Goal: Information Seeking & Learning: Learn about a topic

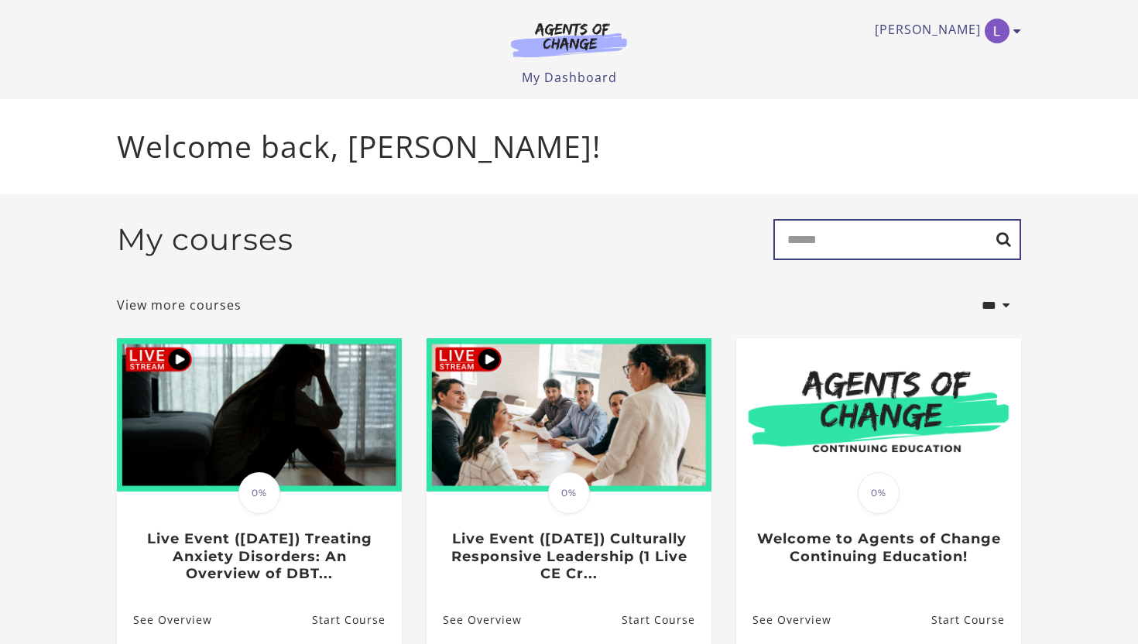
click at [801, 247] on input "Search" at bounding box center [897, 239] width 248 height 41
type input "******"
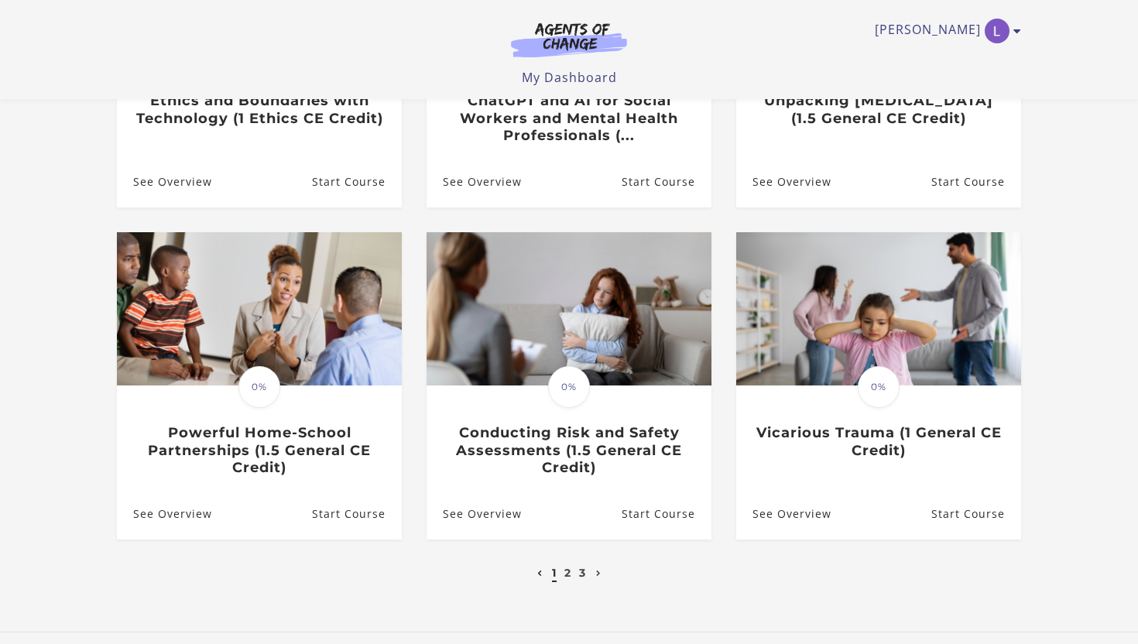
scroll to position [377, 0]
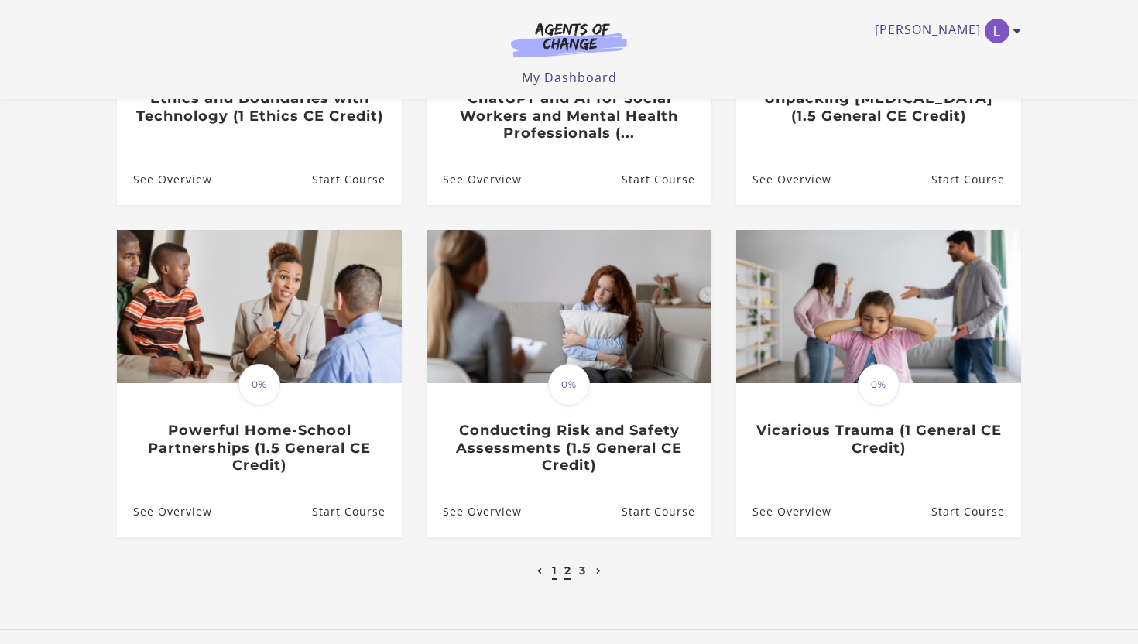
click at [565, 577] on link "2" at bounding box center [567, 570] width 7 height 14
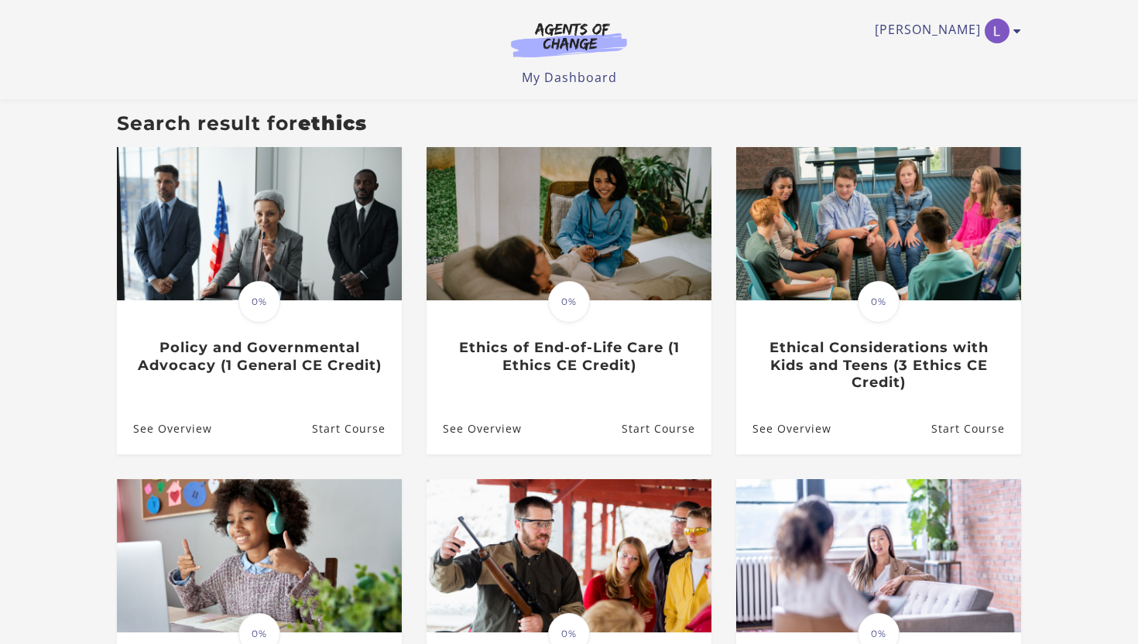
scroll to position [129, 0]
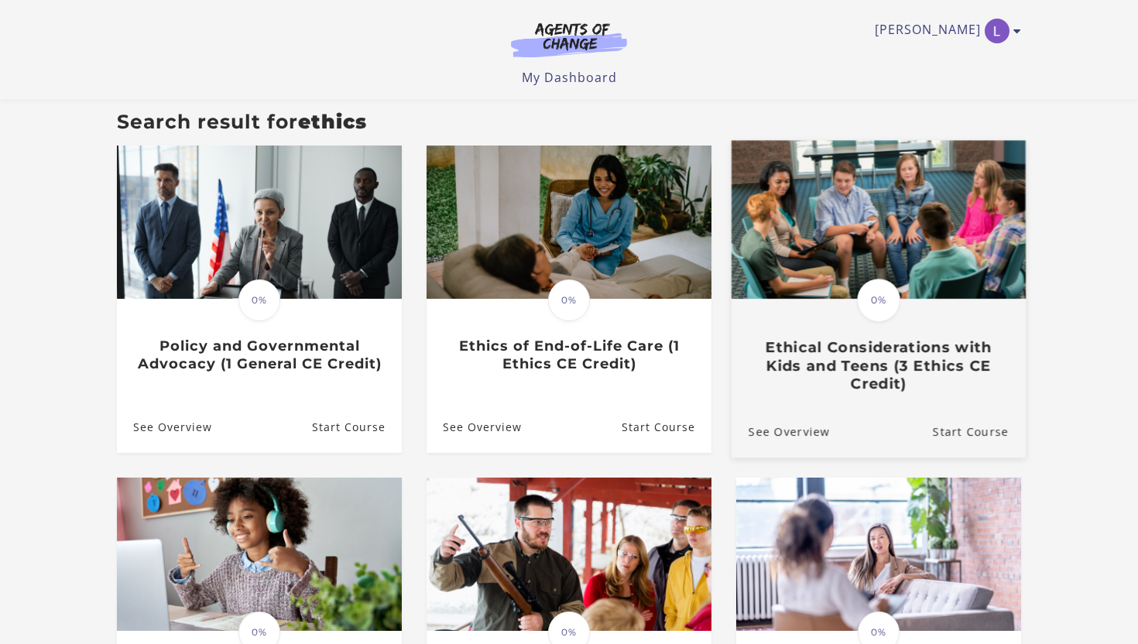
click at [904, 348] on h3 "Ethical Considerations with Kids and Teens (3 Ethics CE Credit)" at bounding box center [878, 366] width 260 height 54
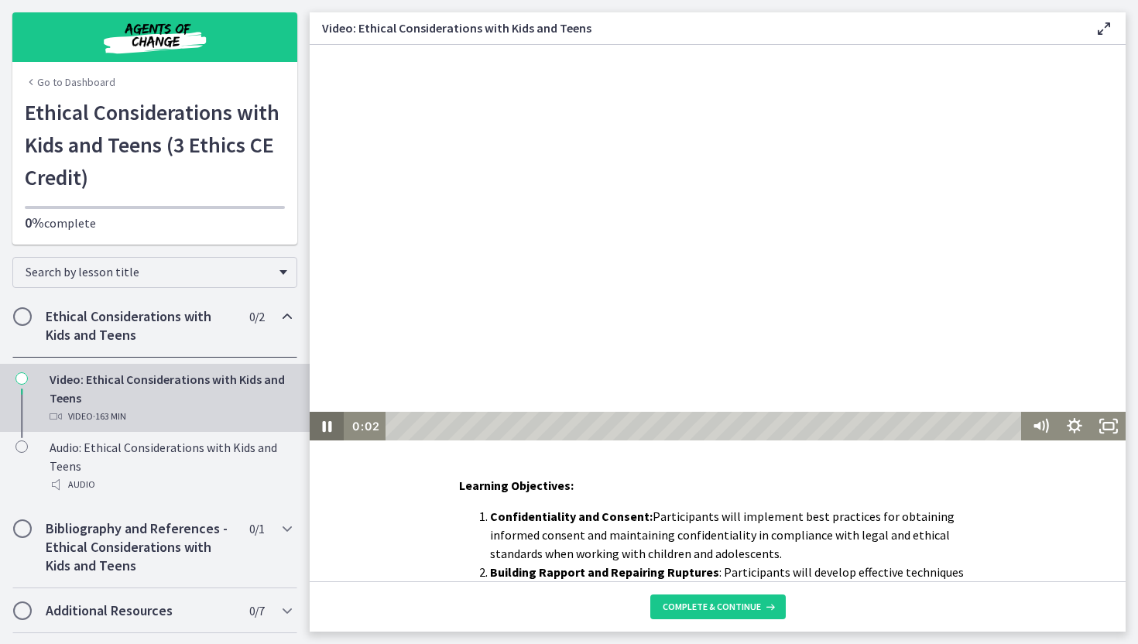
click at [327, 425] on icon "Pause" at bounding box center [327, 426] width 34 height 29
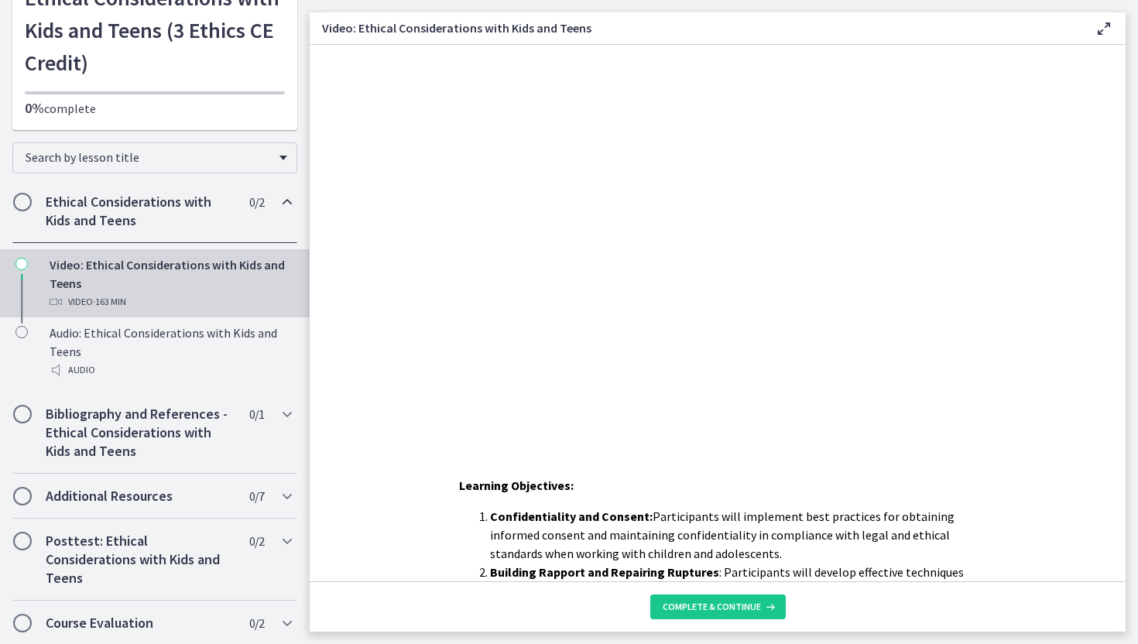
scroll to position [116, 0]
click at [174, 411] on h2 "Bibliography and References - Ethical Considerations with Kids and Teens" at bounding box center [140, 431] width 189 height 56
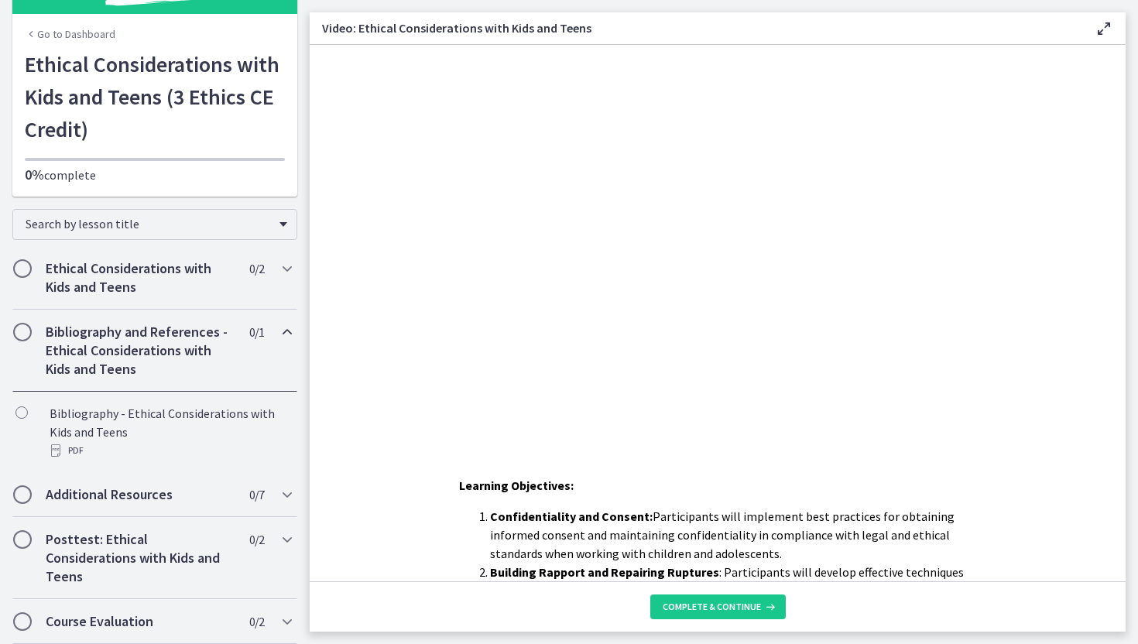
scroll to position [48, 0]
click at [211, 361] on h2 "Bibliography and References - Ethical Considerations with Kids and Teens" at bounding box center [140, 351] width 189 height 56
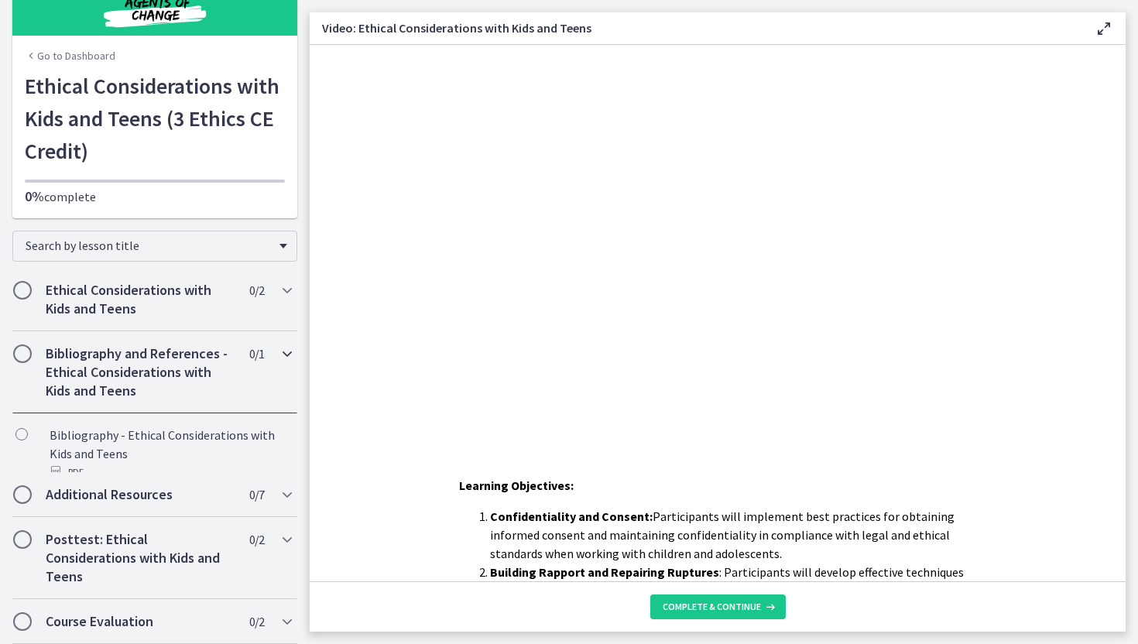
scroll to position [0, 0]
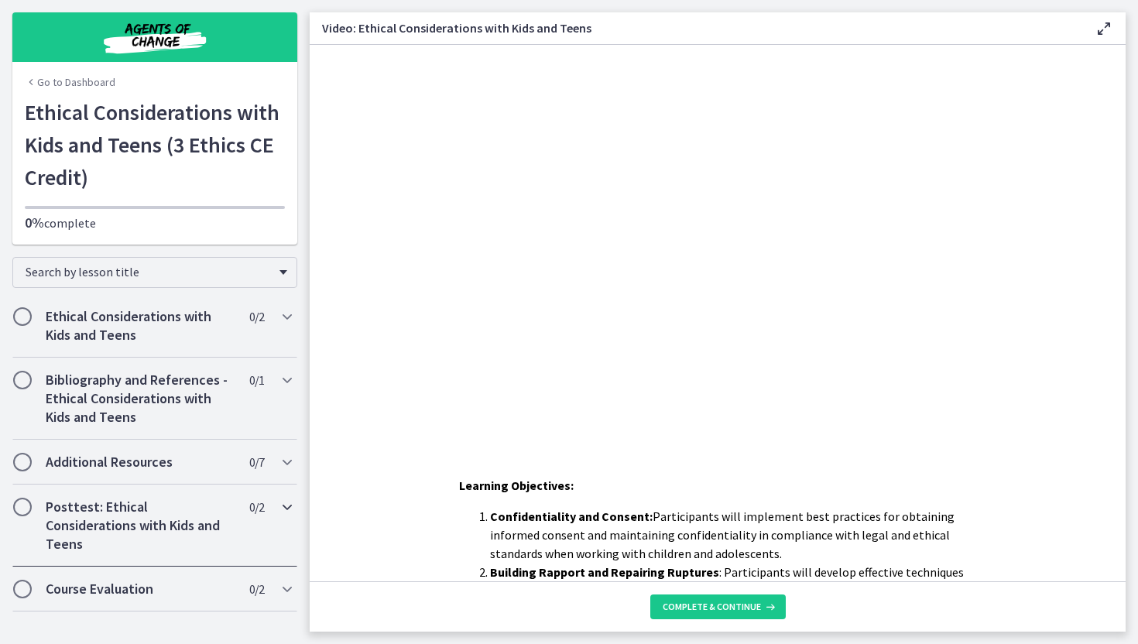
click at [172, 512] on h2 "Posttest: Ethical Considerations with Kids and Teens" at bounding box center [140, 526] width 189 height 56
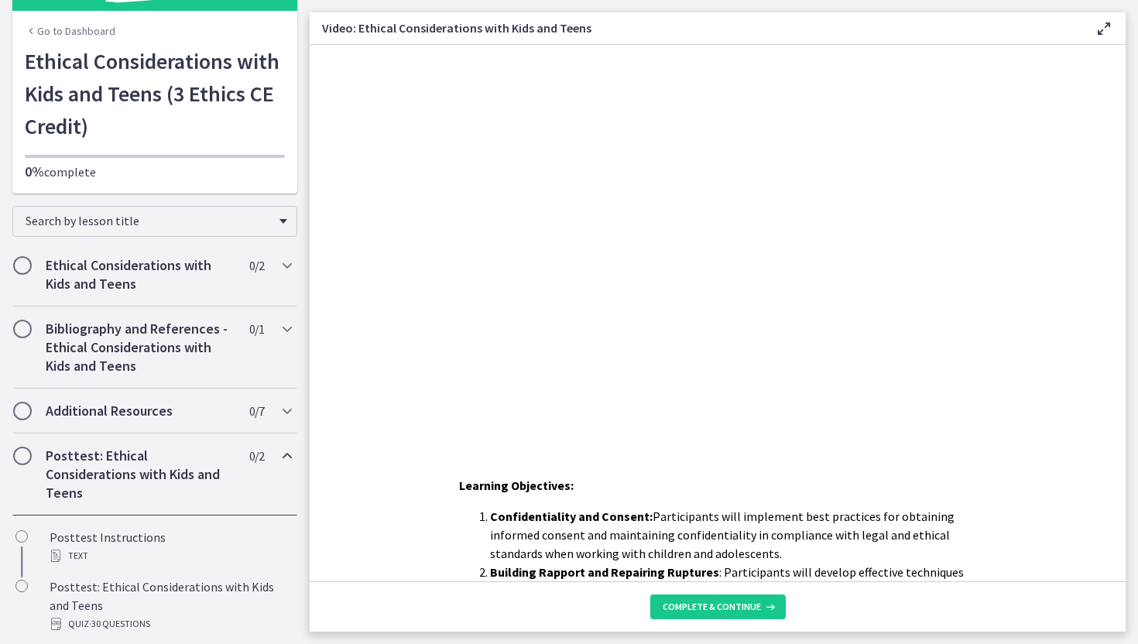
scroll to position [98, 0]
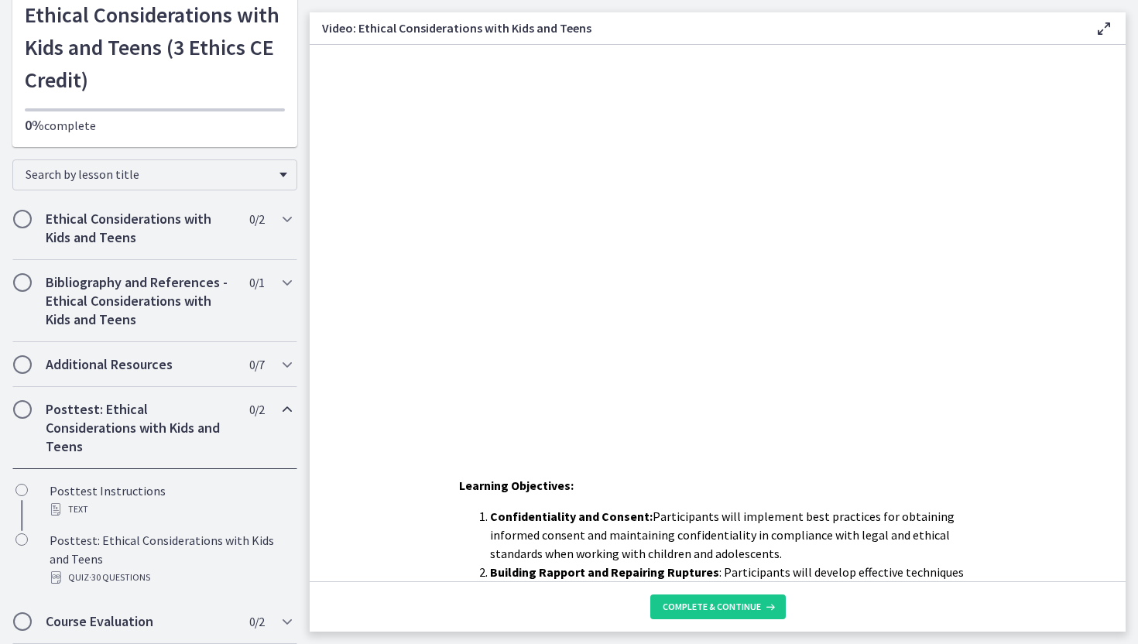
click at [247, 424] on div "Posttest: Ethical Considerations with Kids and Teens 0 / 2 Completed" at bounding box center [154, 428] width 285 height 82
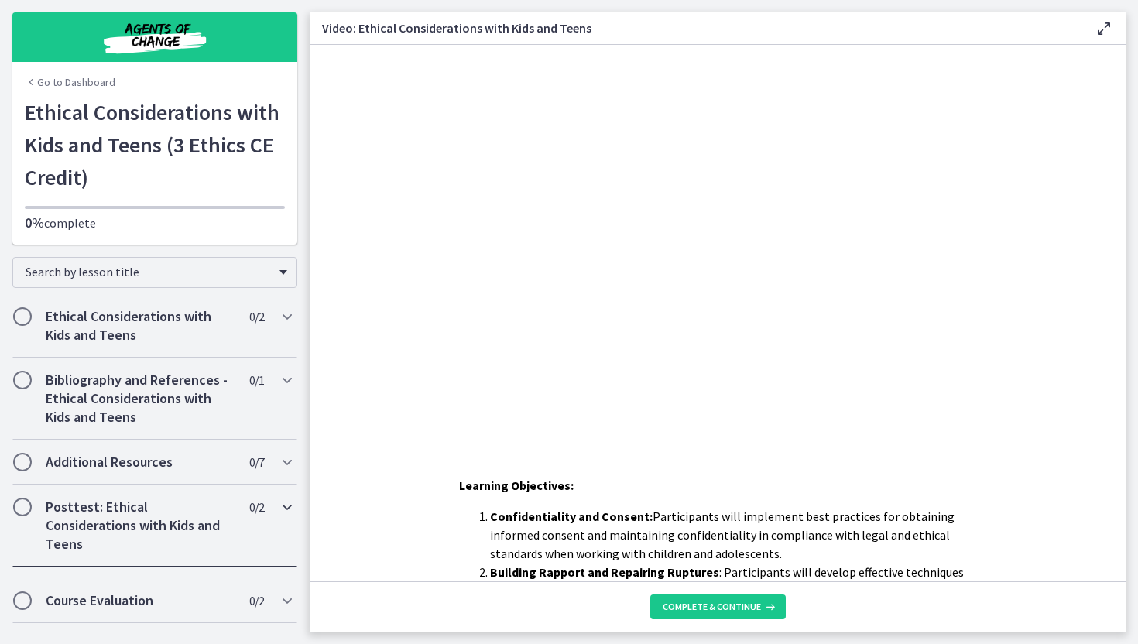
scroll to position [0, 0]
click at [65, 76] on link "Go to Dashboard" at bounding box center [70, 81] width 91 height 15
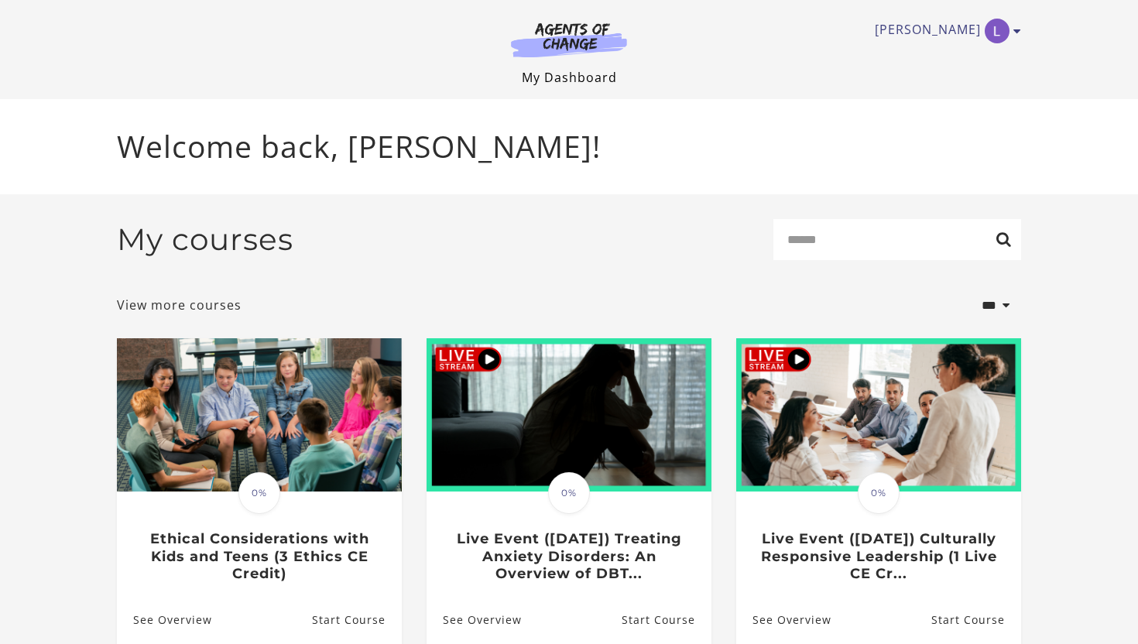
click at [577, 79] on link "My Dashboard" at bounding box center [569, 77] width 95 height 17
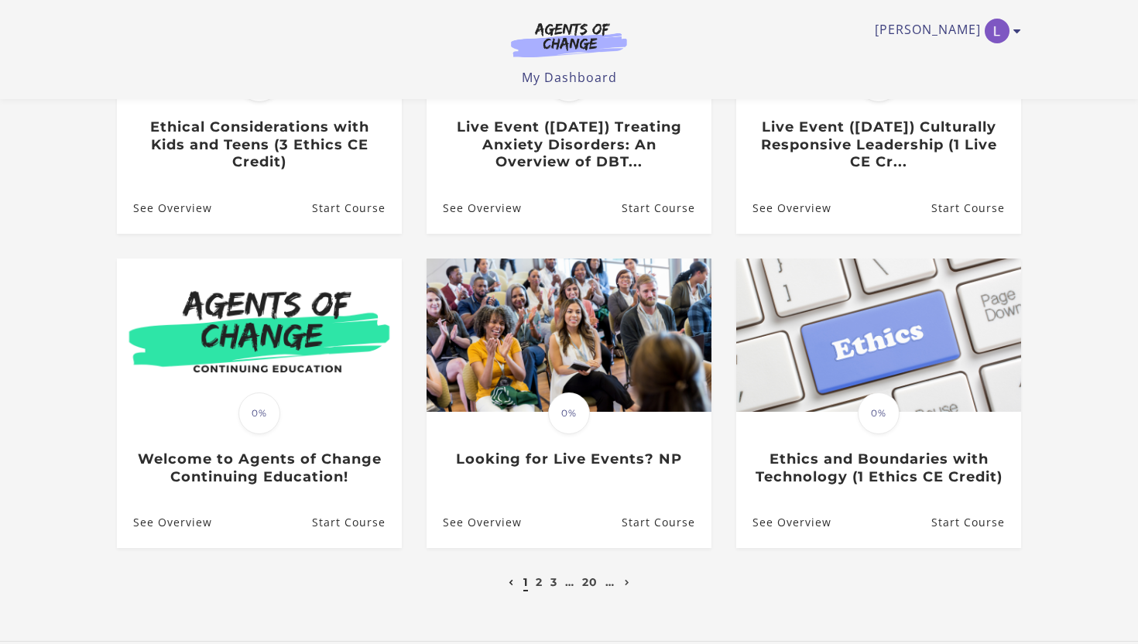
scroll to position [318, 0]
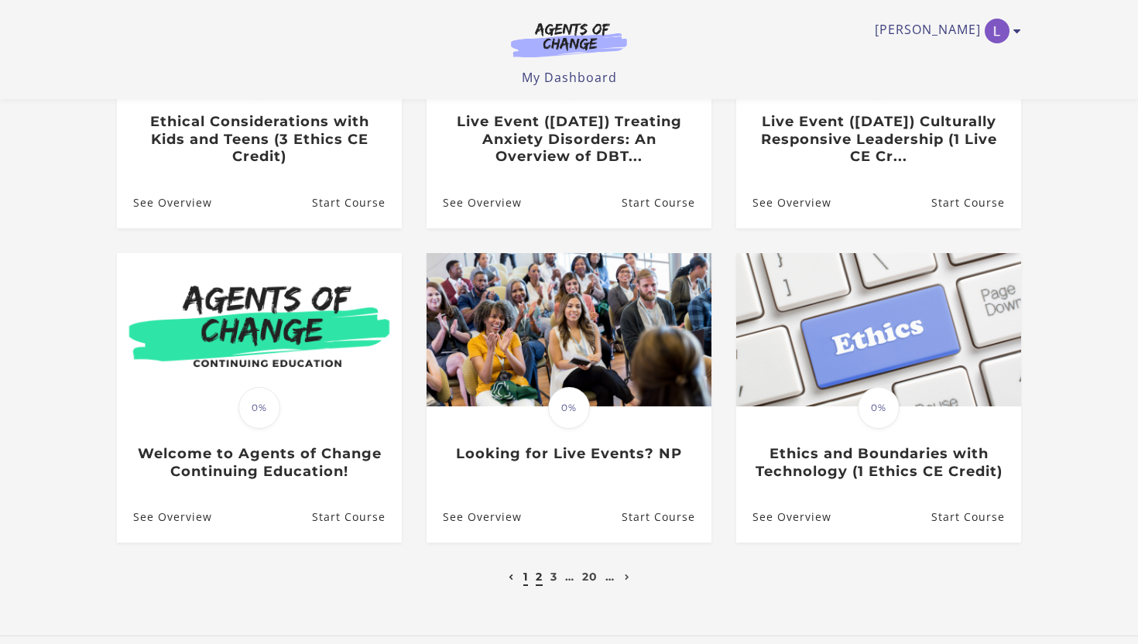
click at [537, 582] on link "2" at bounding box center [539, 577] width 7 height 14
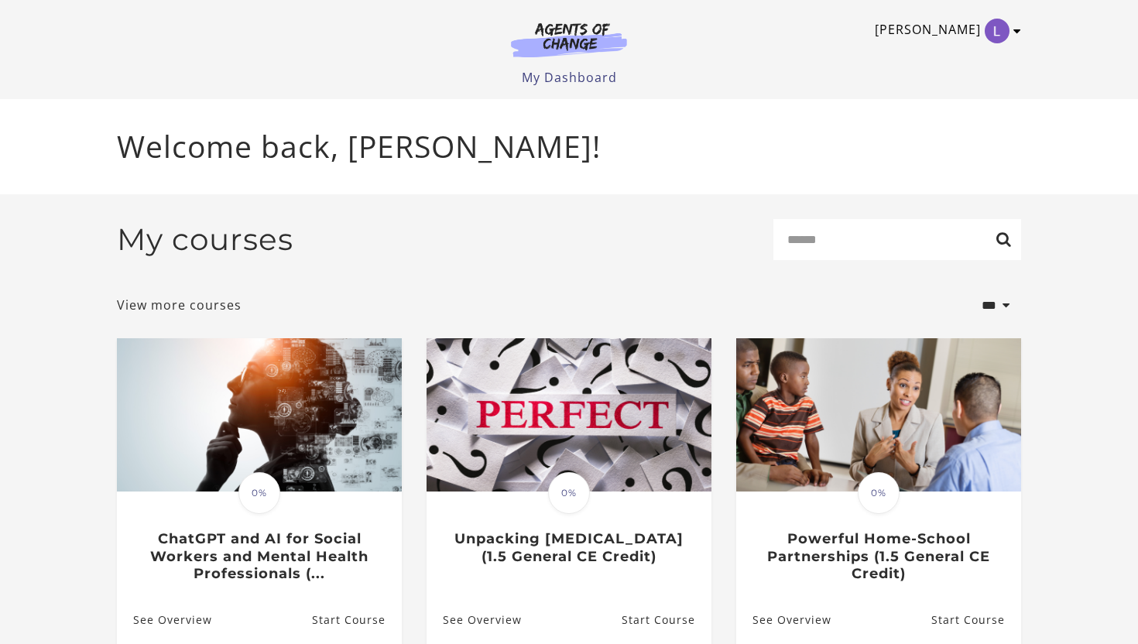
click at [1014, 32] on icon "Toggle menu" at bounding box center [1017, 31] width 8 height 12
click at [933, 59] on link "My Account" at bounding box center [957, 56] width 136 height 26
click at [863, 251] on input "Search" at bounding box center [897, 239] width 248 height 41
click at [1005, 248] on input "*********" at bounding box center [897, 239] width 248 height 41
click at [947, 248] on input "*********" at bounding box center [897, 239] width 248 height 41
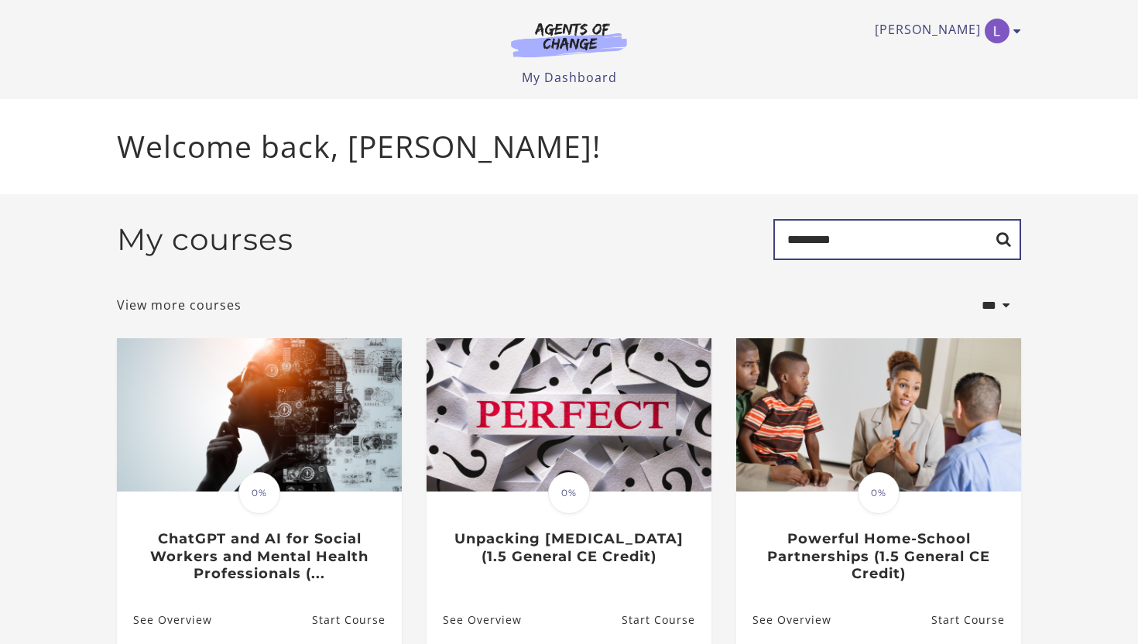
type input "*********"
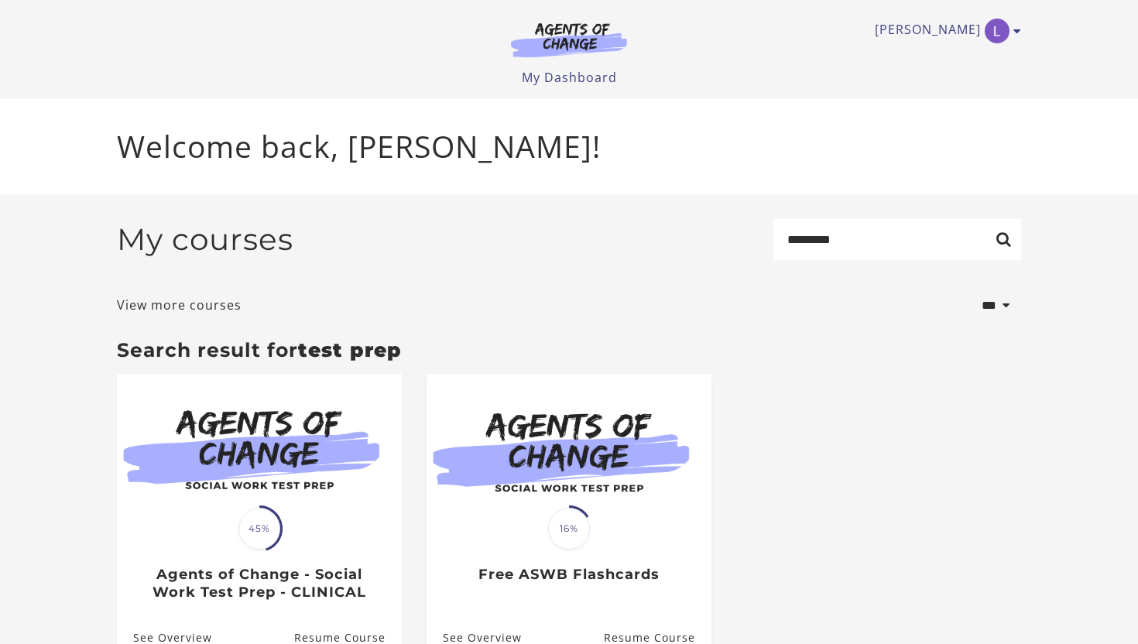
scroll to position [86, 0]
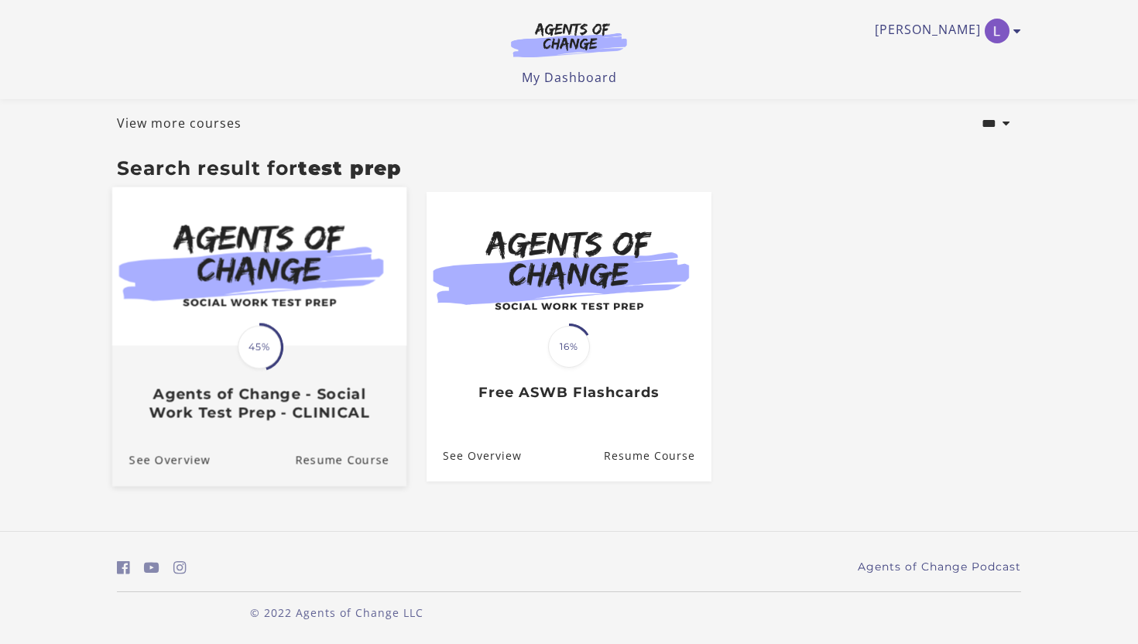
click at [277, 341] on span "45%" at bounding box center [259, 347] width 43 height 43
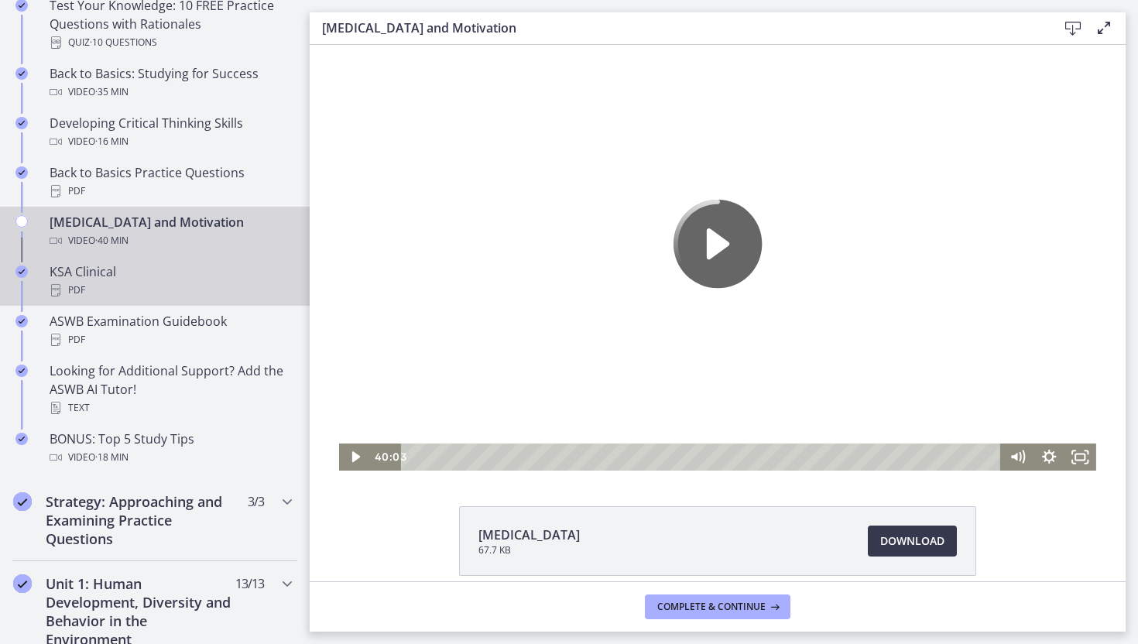
scroll to position [498, 0]
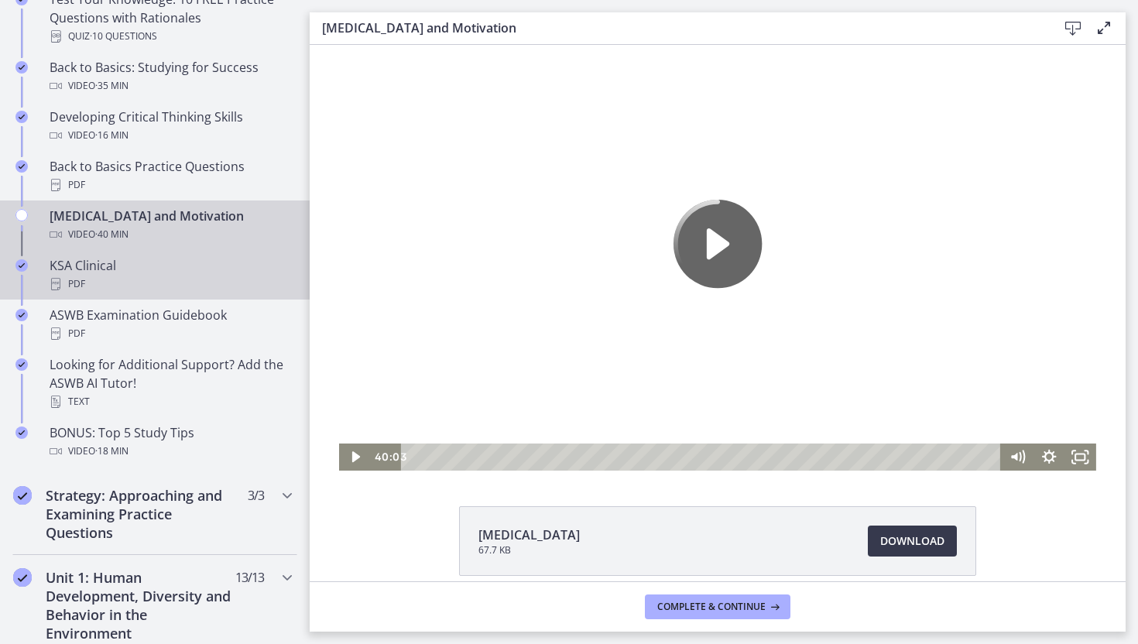
click at [109, 281] on div "PDF" at bounding box center [170, 284] width 241 height 19
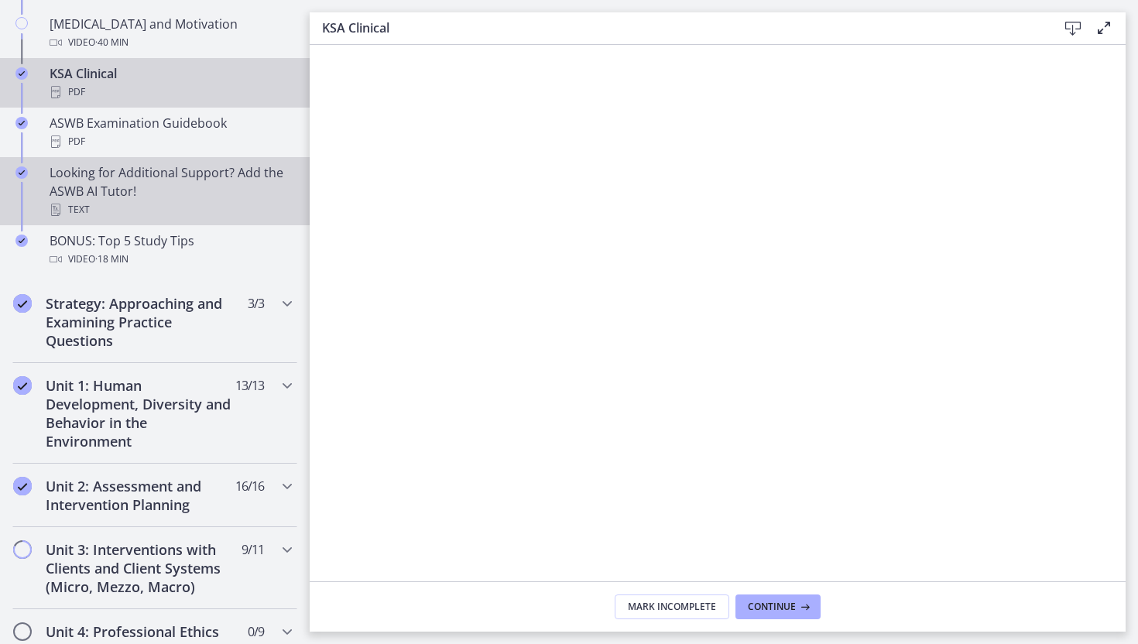
scroll to position [691, 0]
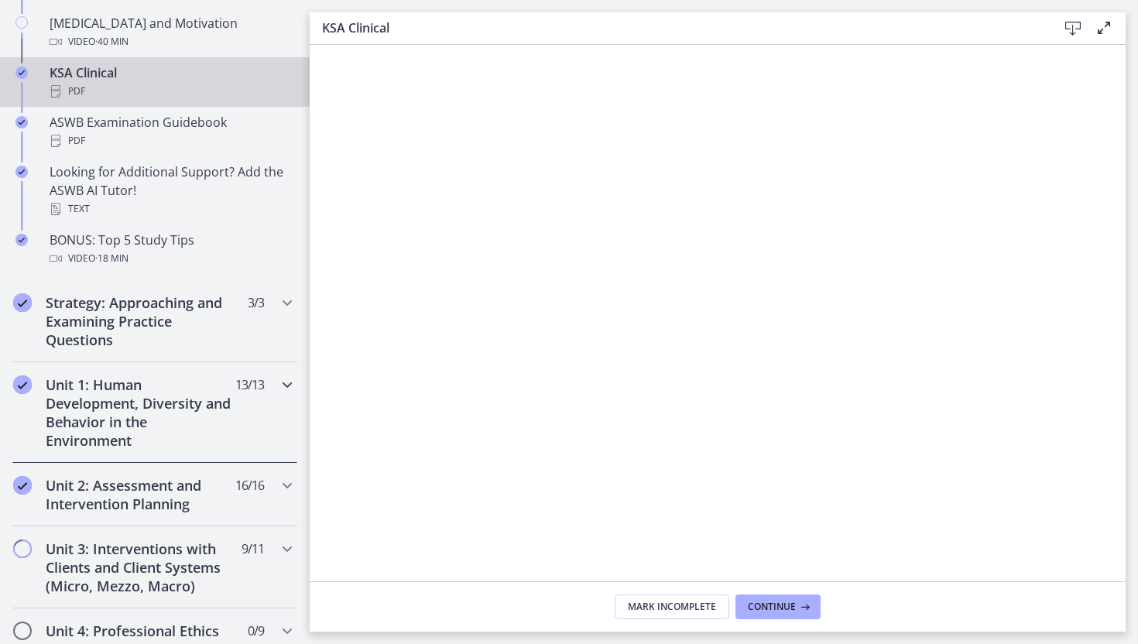
click at [166, 426] on h2 "Unit 1: Human Development, Diversity and Behavior in the Environment" at bounding box center [140, 412] width 189 height 74
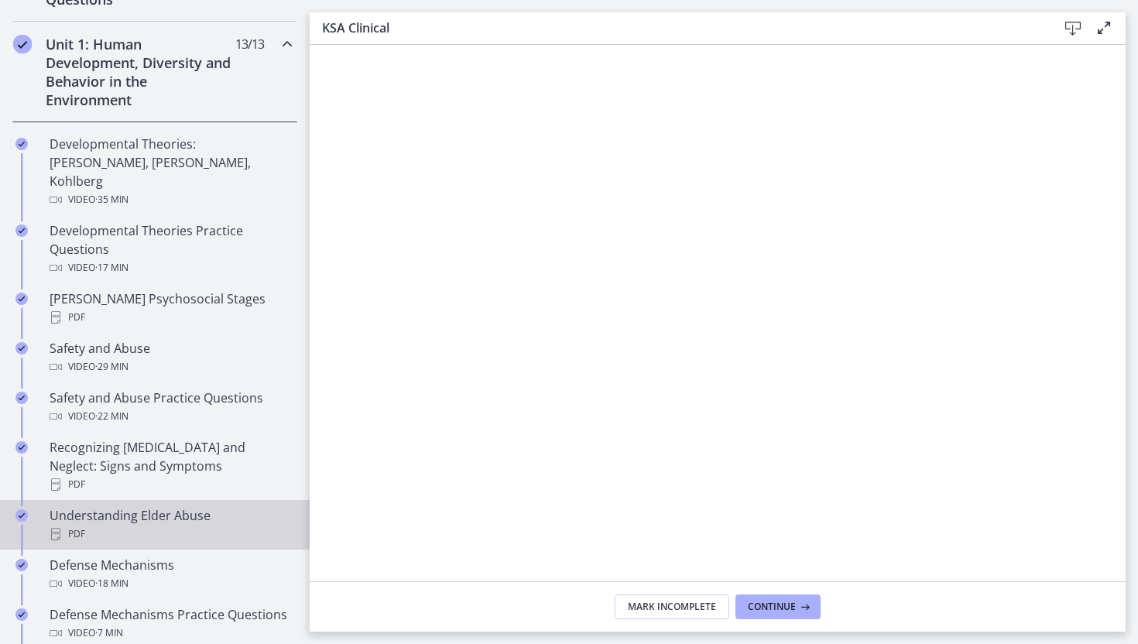
scroll to position [410, 0]
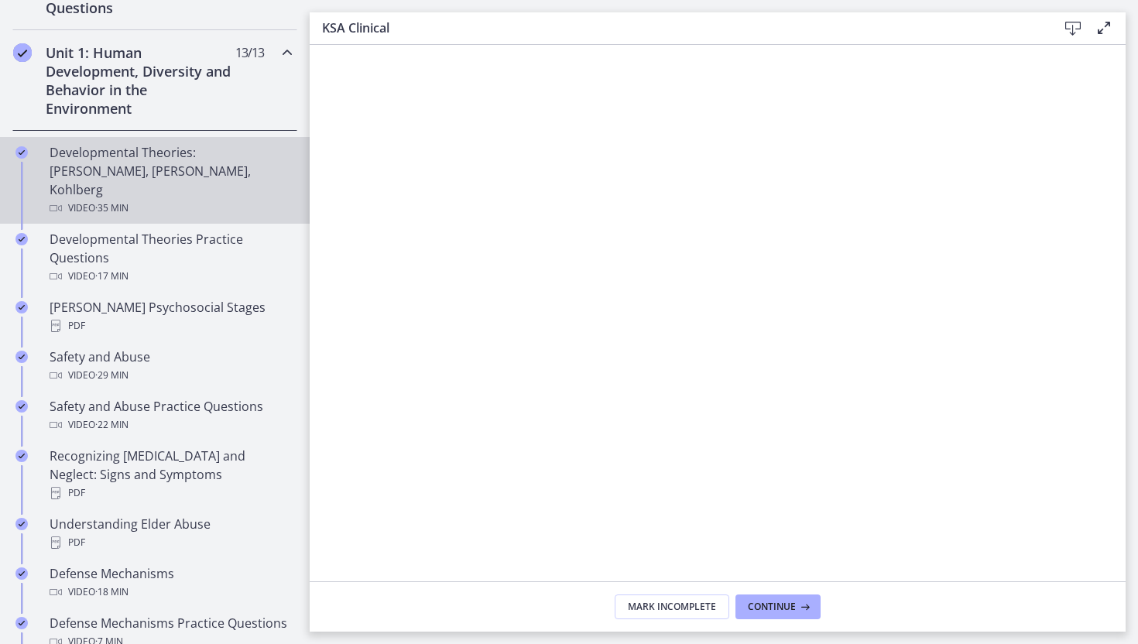
click at [149, 148] on div "Developmental Theories: [PERSON_NAME], [PERSON_NAME], Kohlberg Video · 35 min" at bounding box center [170, 180] width 241 height 74
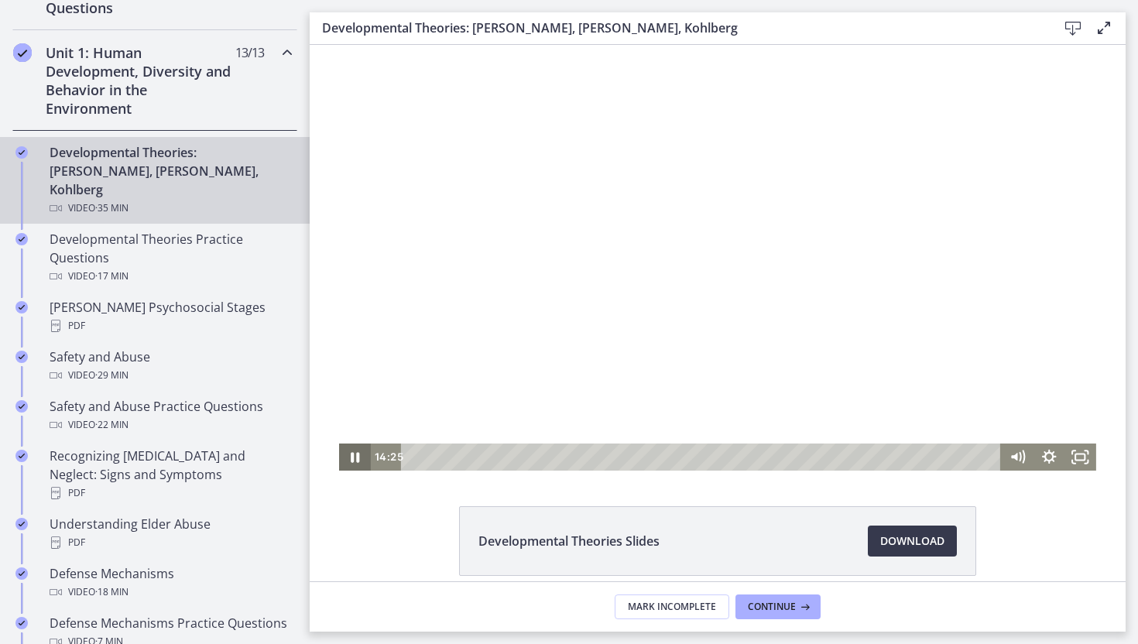
click at [354, 457] on icon "Pause" at bounding box center [355, 457] width 32 height 27
drag, startPoint x: 655, startPoint y: 460, endPoint x: 368, endPoint y: 457, distance: 287.2
click at [366, 457] on div "0:33 0:33" at bounding box center [717, 457] width 757 height 27
click at [355, 454] on icon "Play Video" at bounding box center [356, 456] width 8 height 11
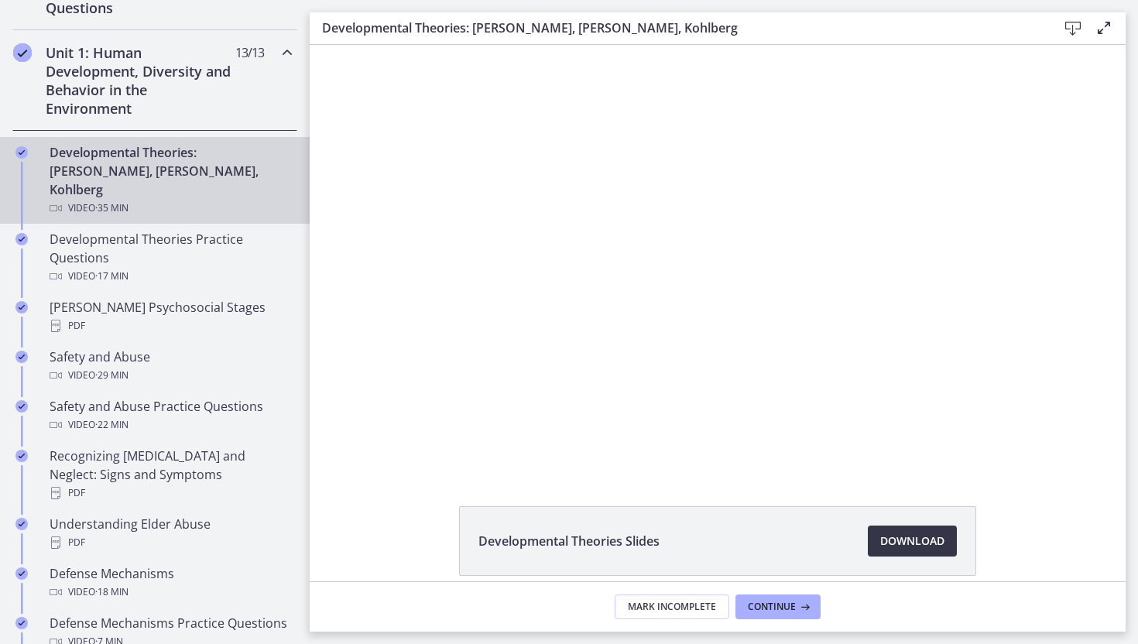
click at [900, 544] on span "Download Opens in a new window" at bounding box center [912, 541] width 64 height 19
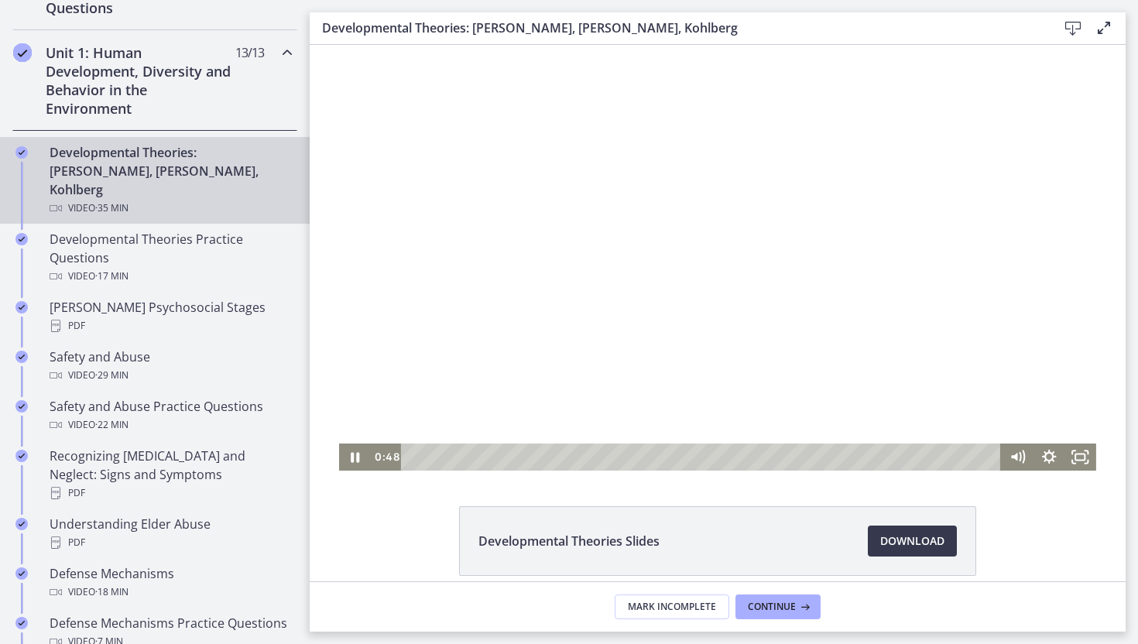
click at [571, 262] on div at bounding box center [717, 258] width 757 height 426
click at [596, 293] on div at bounding box center [717, 258] width 757 height 426
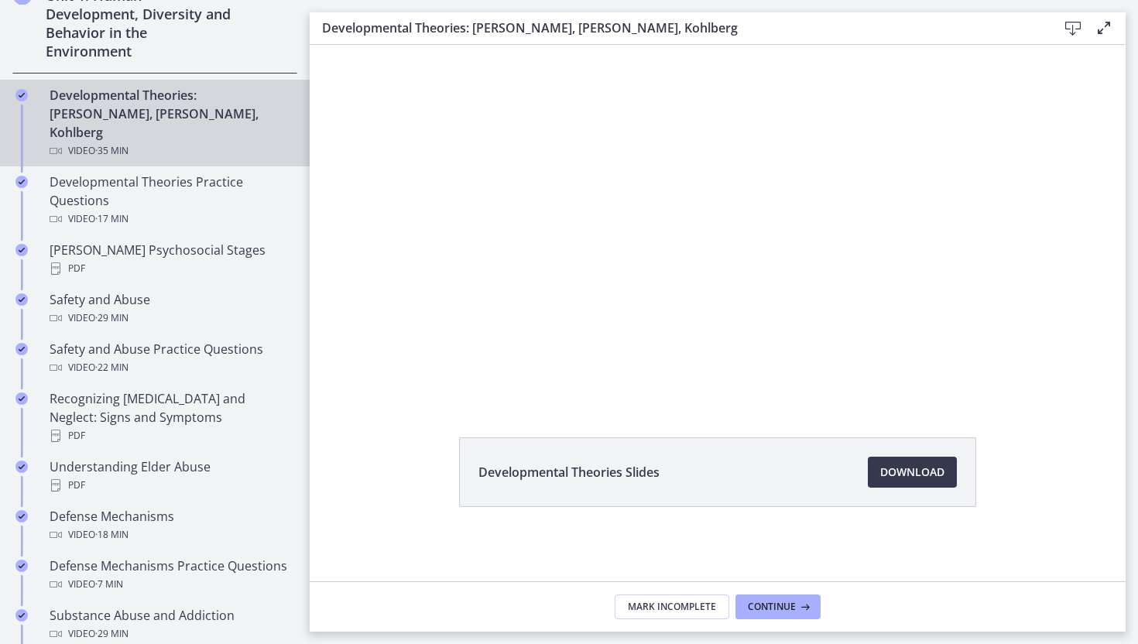
scroll to position [461, 0]
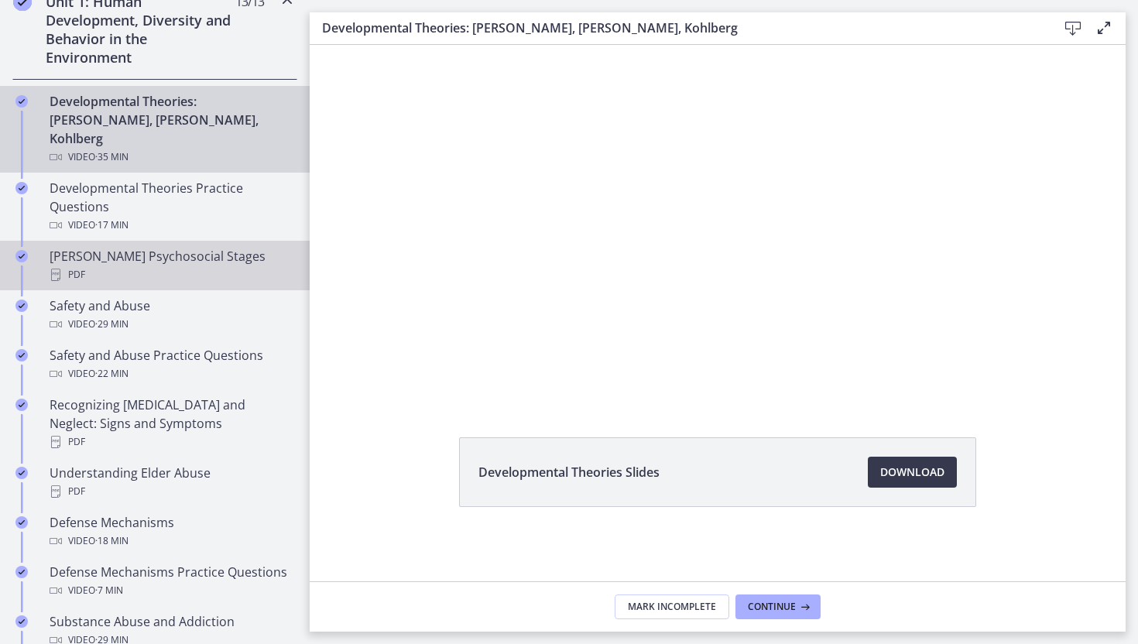
click at [151, 247] on div "[PERSON_NAME] Psychosocial Stages PDF" at bounding box center [170, 265] width 241 height 37
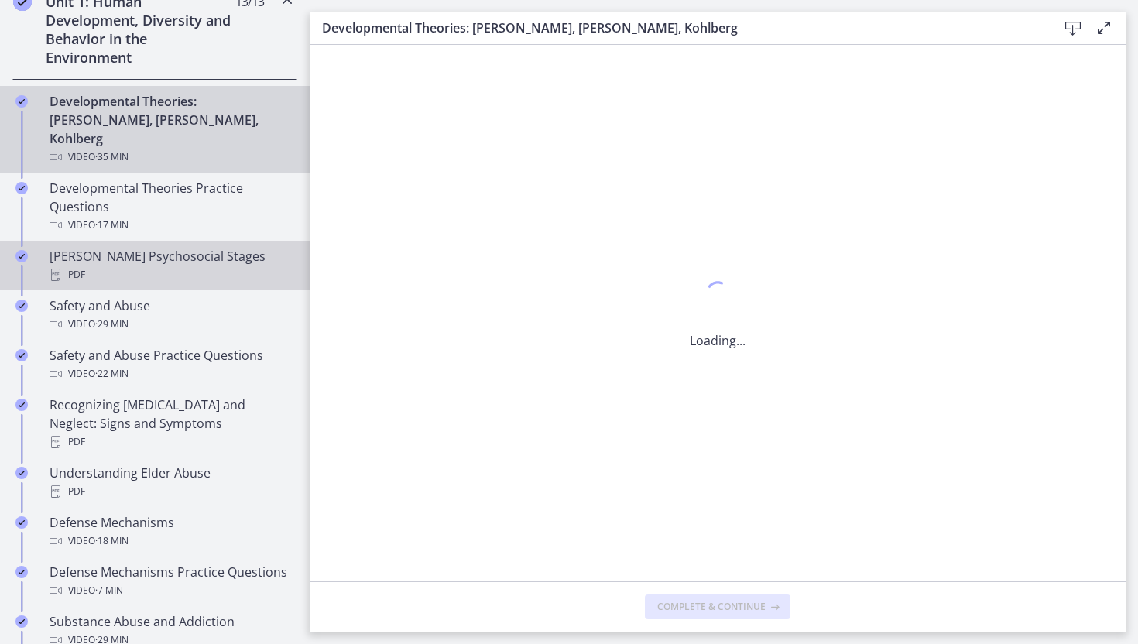
scroll to position [0, 0]
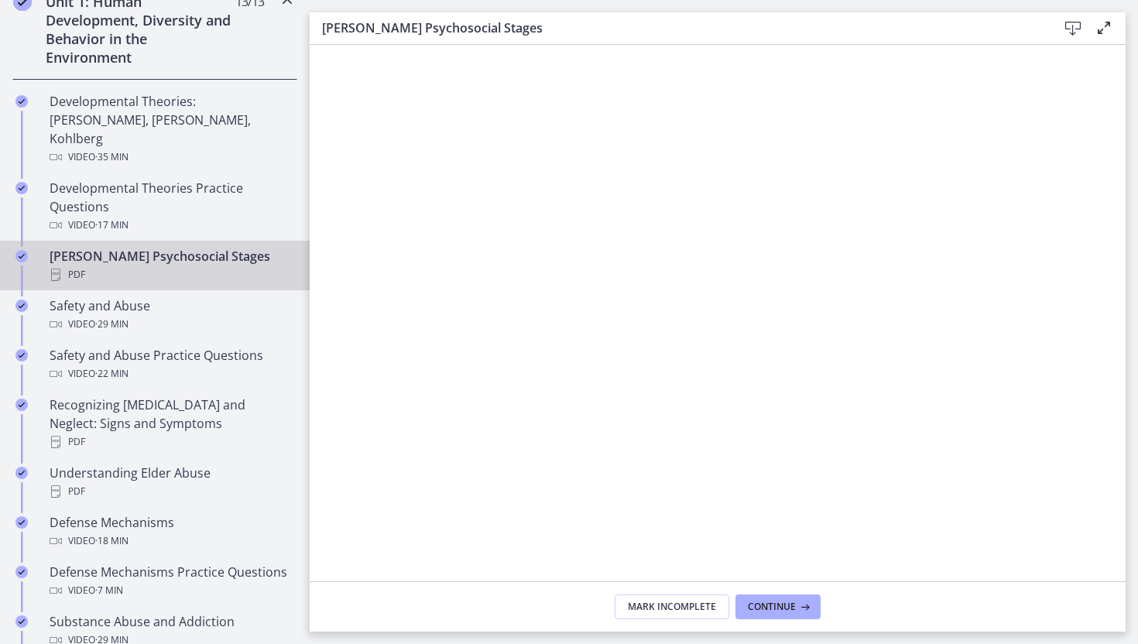
click at [1075, 27] on icon at bounding box center [1072, 28] width 19 height 19
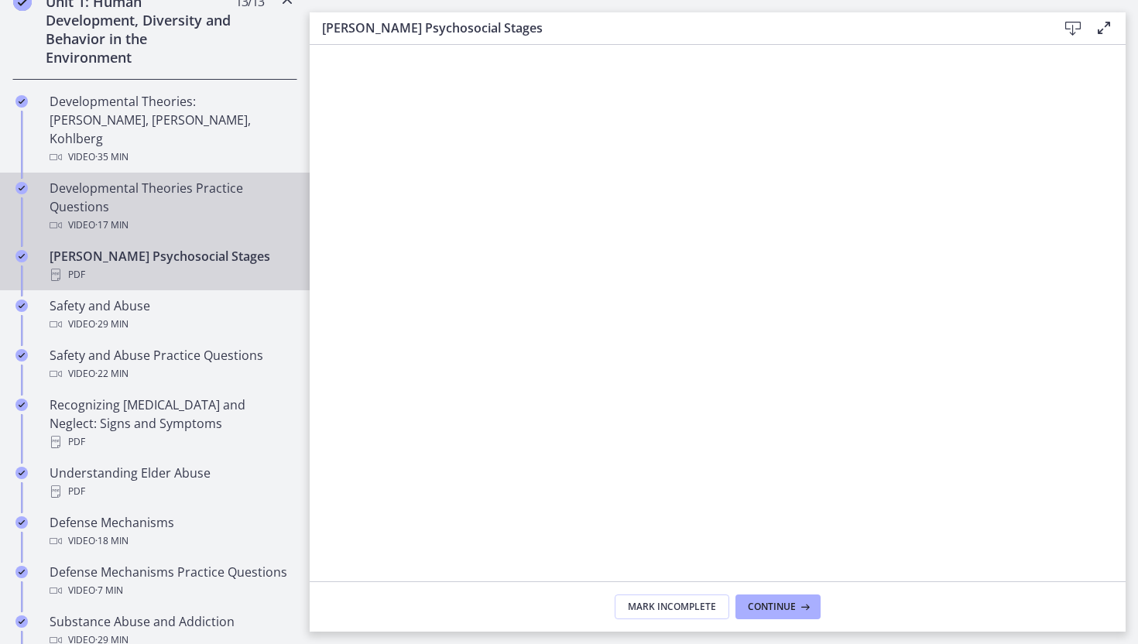
click at [166, 179] on div "Developmental Theories Practice Questions Video · 17 min" at bounding box center [170, 207] width 241 height 56
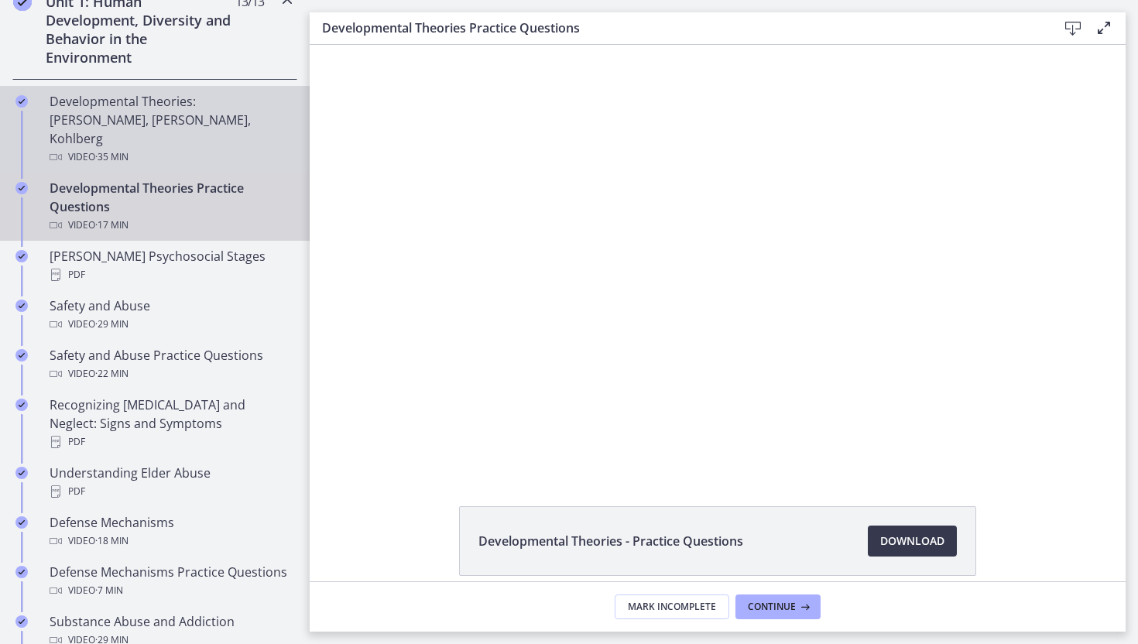
click at [135, 117] on div "Developmental Theories: [PERSON_NAME], [PERSON_NAME], Kohlberg Video · 35 min" at bounding box center [170, 129] width 241 height 74
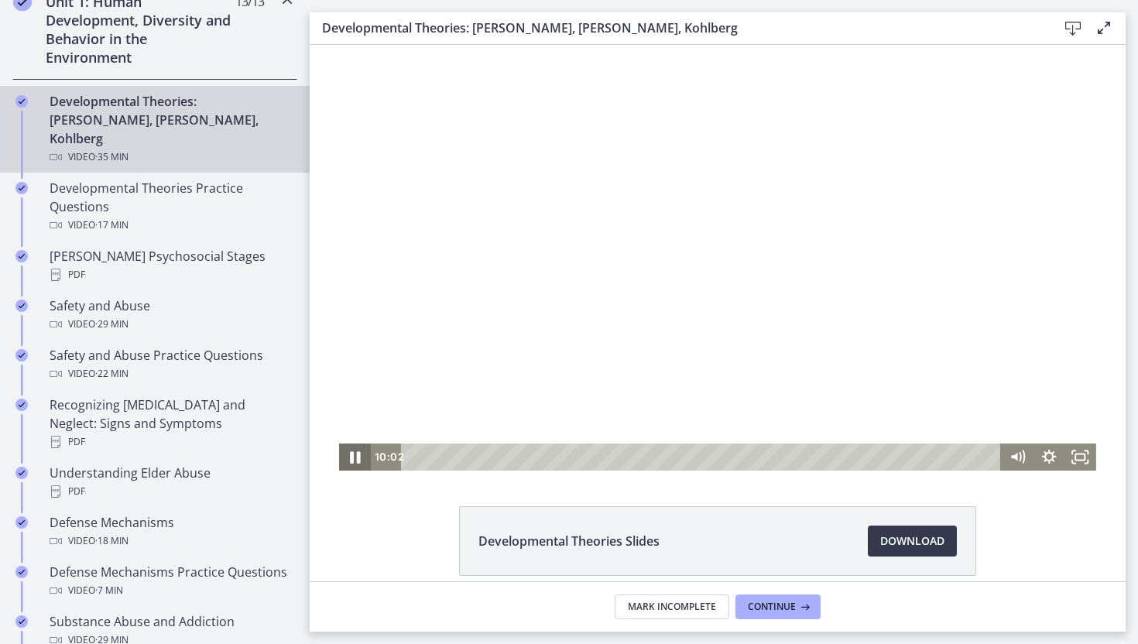
click at [352, 455] on icon "Pause" at bounding box center [355, 457] width 10 height 12
click at [553, 235] on div at bounding box center [717, 258] width 757 height 426
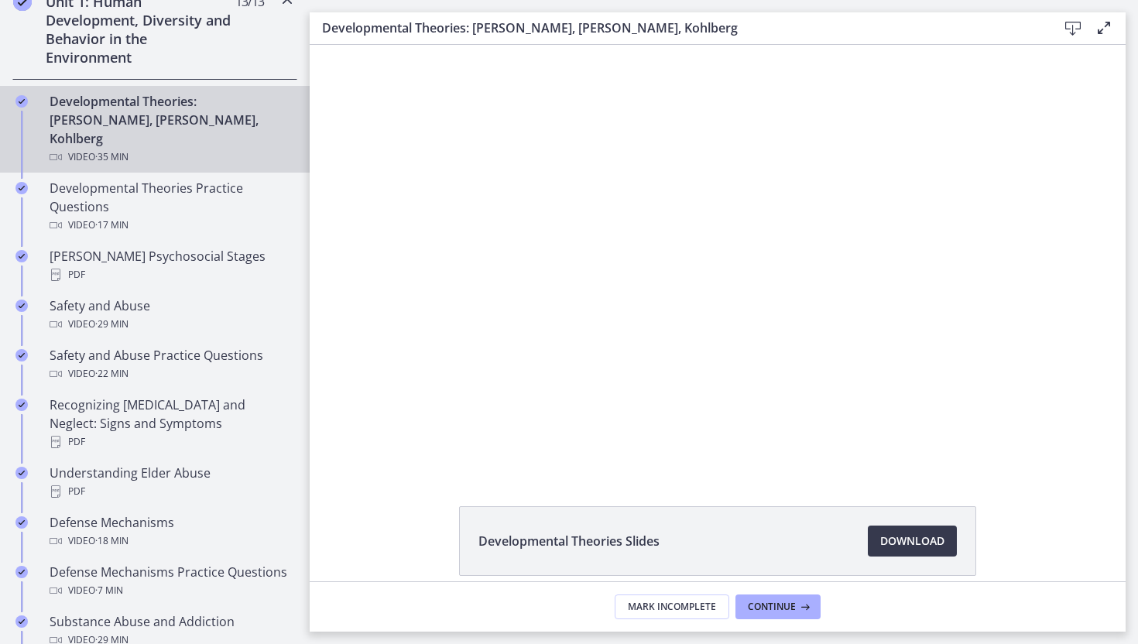
drag, startPoint x: 599, startPoint y: 122, endPoint x: 270, endPoint y: -64, distance: 378.2
click at [310, 45] on html "Click for sound @keyframes VOLUME_SMALL_WAVE_FLASH { 0% { opacity: 0; } 33% { o…" at bounding box center [718, 258] width 816 height 426
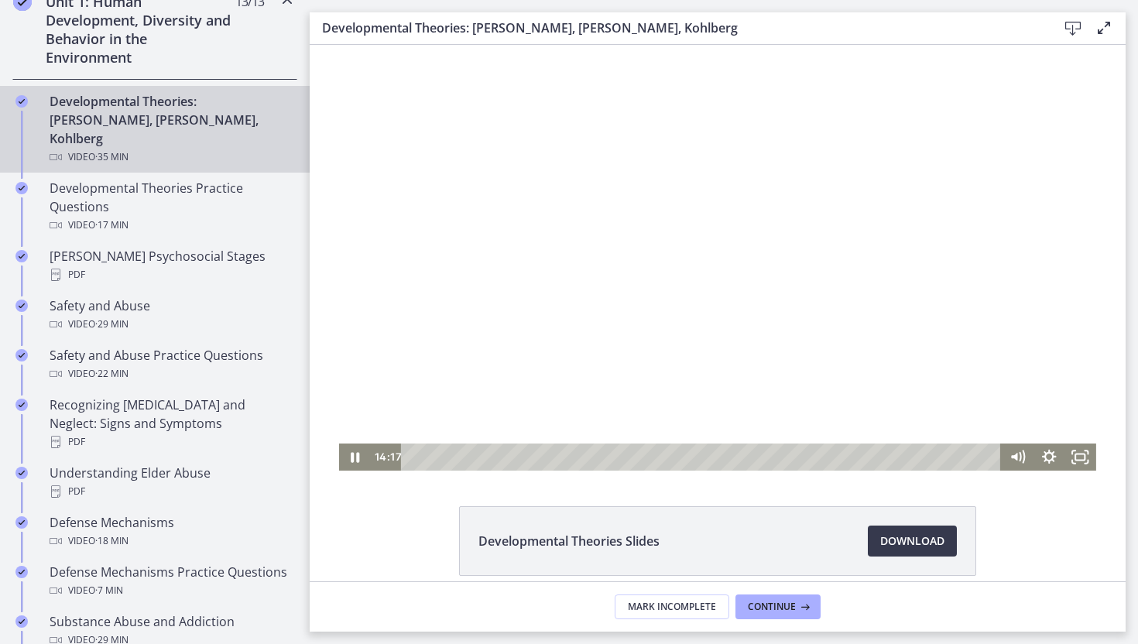
click at [677, 230] on div at bounding box center [717, 258] width 757 height 426
click at [474, 175] on div at bounding box center [717, 258] width 757 height 426
click at [628, 242] on div at bounding box center [717, 258] width 757 height 426
click at [464, 381] on div at bounding box center [717, 258] width 757 height 426
click at [815, 215] on div at bounding box center [717, 258] width 757 height 426
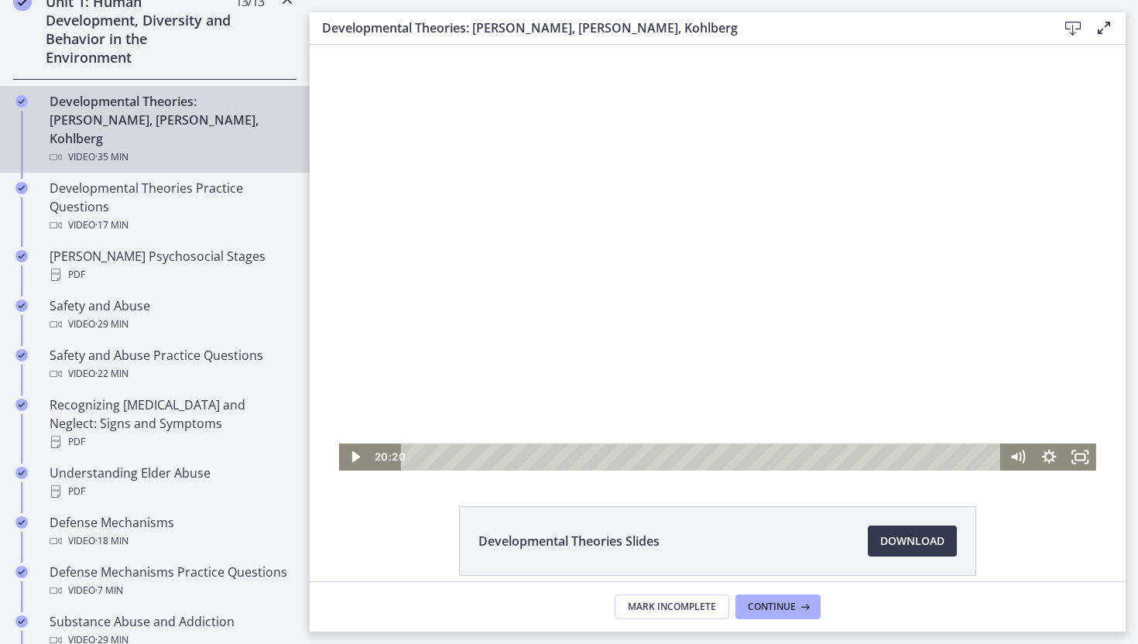
click at [857, 313] on div at bounding box center [717, 258] width 757 height 426
click at [545, 284] on div at bounding box center [717, 258] width 757 height 426
click at [626, 260] on div at bounding box center [717, 258] width 757 height 426
click at [543, 323] on div at bounding box center [717, 258] width 757 height 426
click at [542, 323] on div at bounding box center [717, 258] width 757 height 426
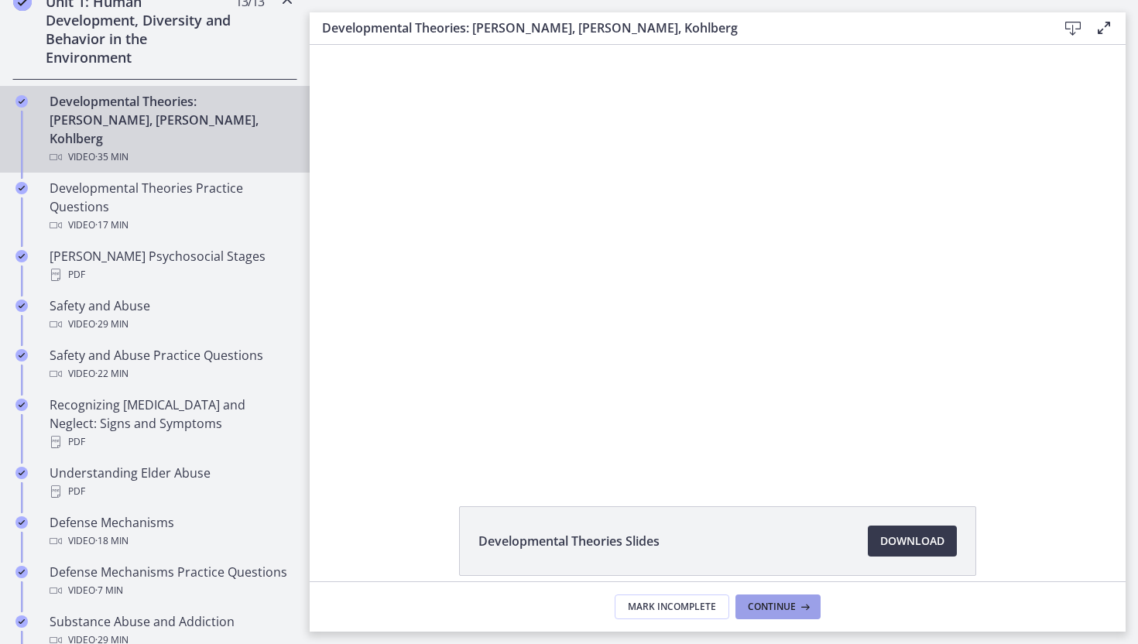
click at [768, 612] on span "Continue" at bounding box center [772, 607] width 48 height 12
